Goal: Navigation & Orientation: Find specific page/section

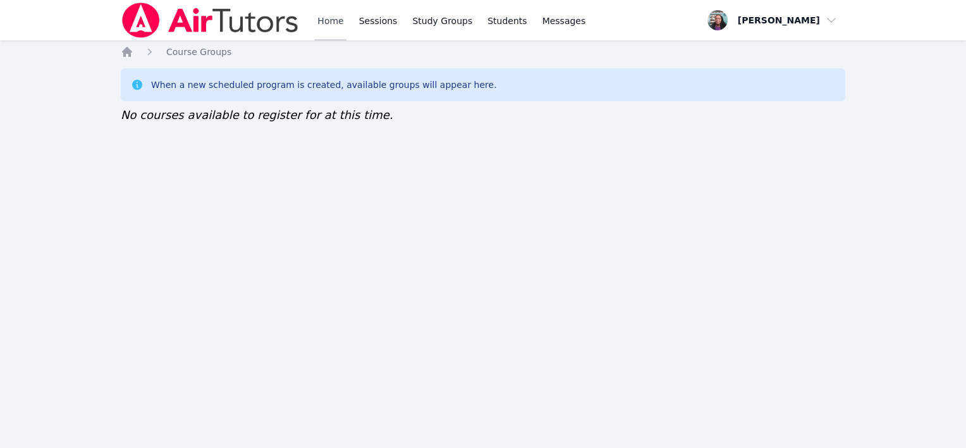
click at [320, 16] on link "Home" at bounding box center [330, 20] width 31 height 40
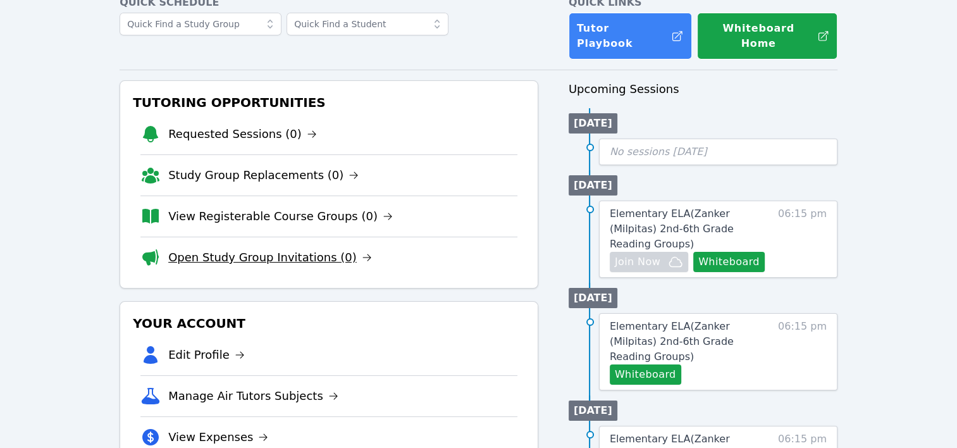
scroll to position [63, 0]
